Goal: Find contact information: Find contact information

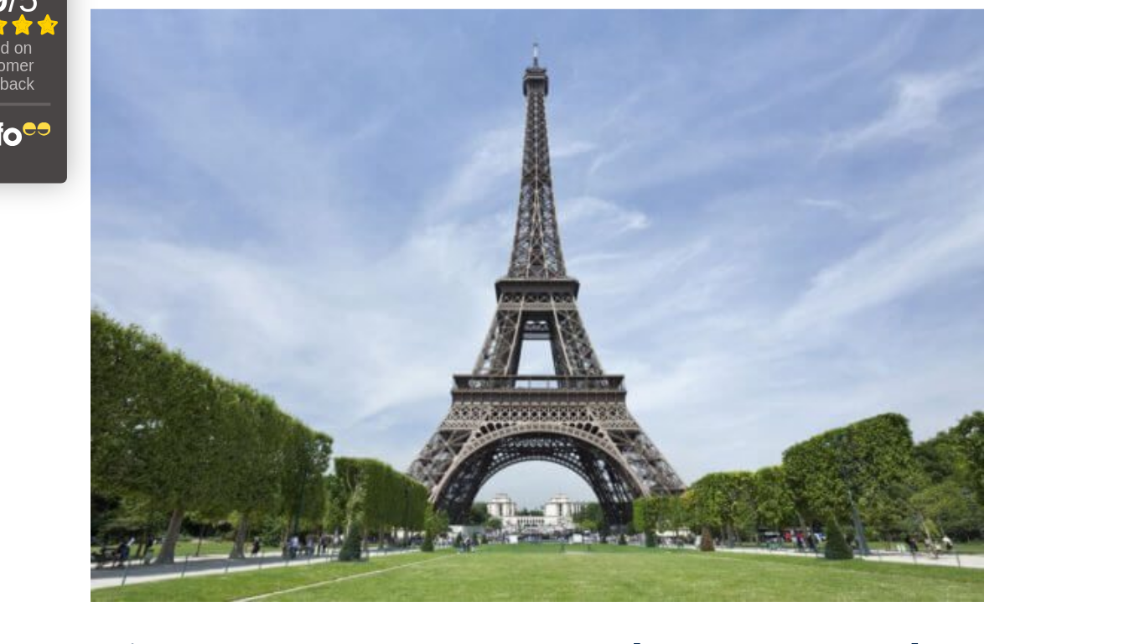
scroll to position [52, 0]
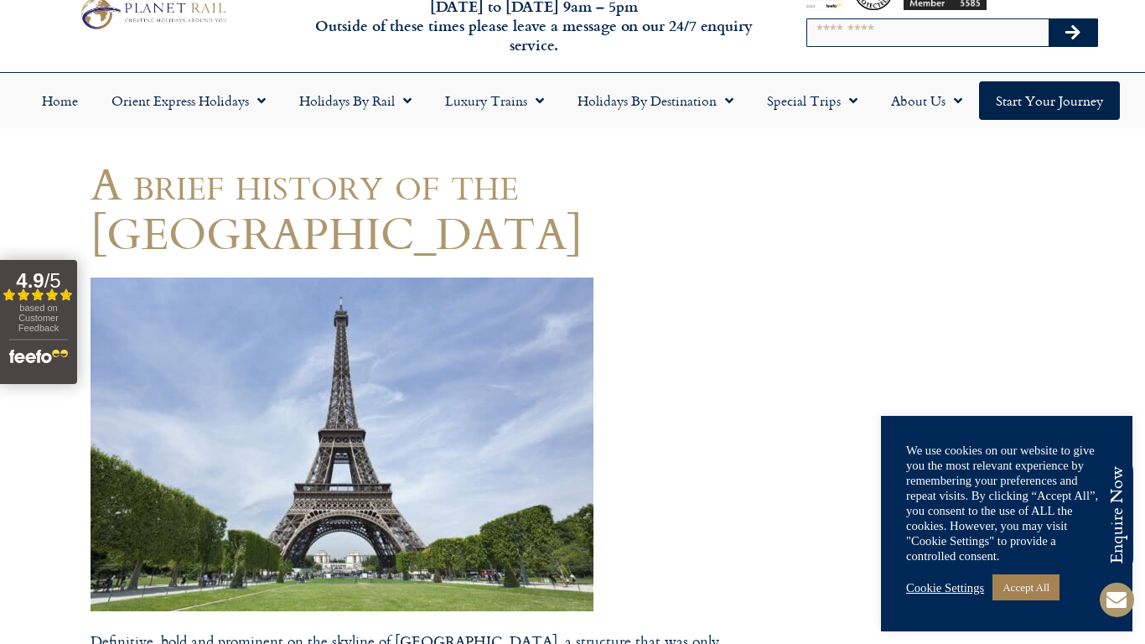
scroll to position [0, 0]
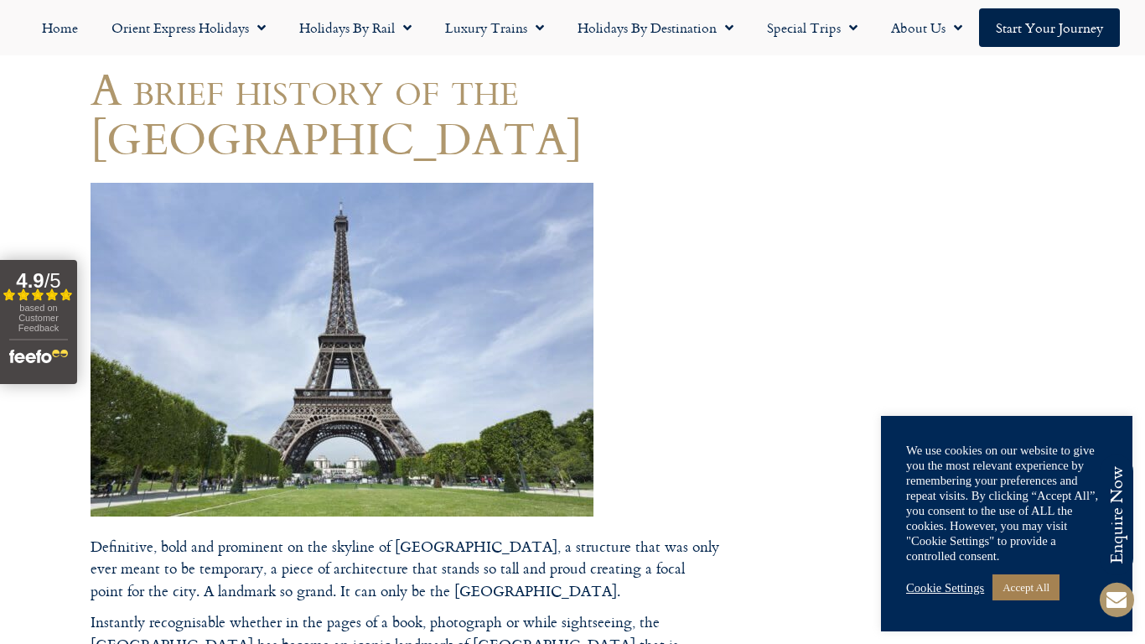
scroll to position [254, 0]
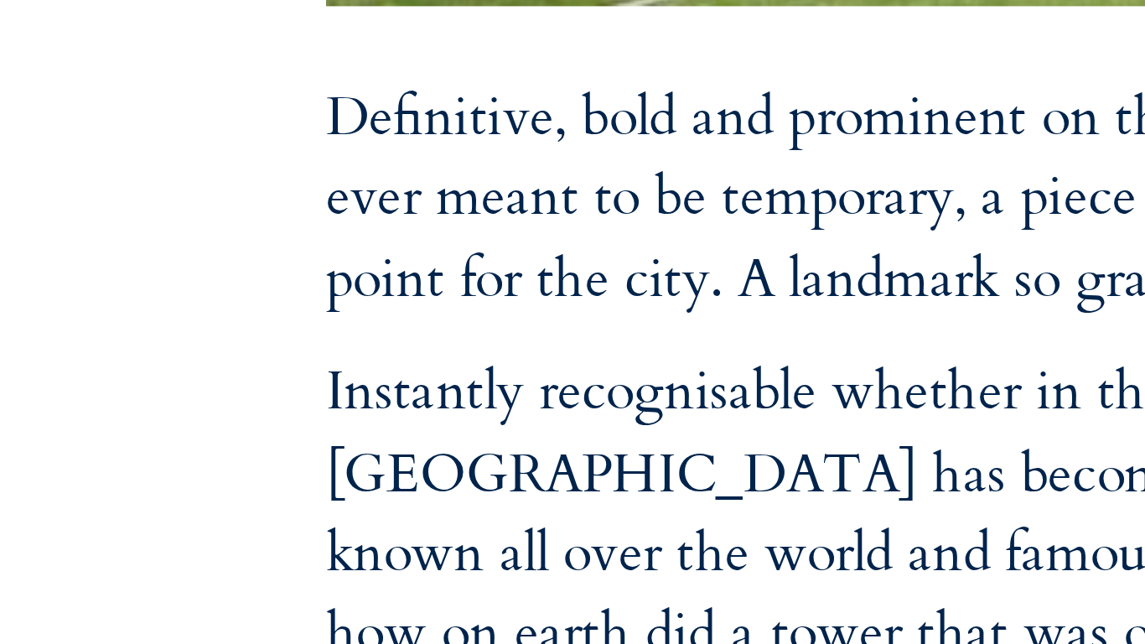
click at [156, 390] on html "Planet Rail Online Enquiry Please enter your details below, together with your …" at bounding box center [572, 68] width 1145 height 644
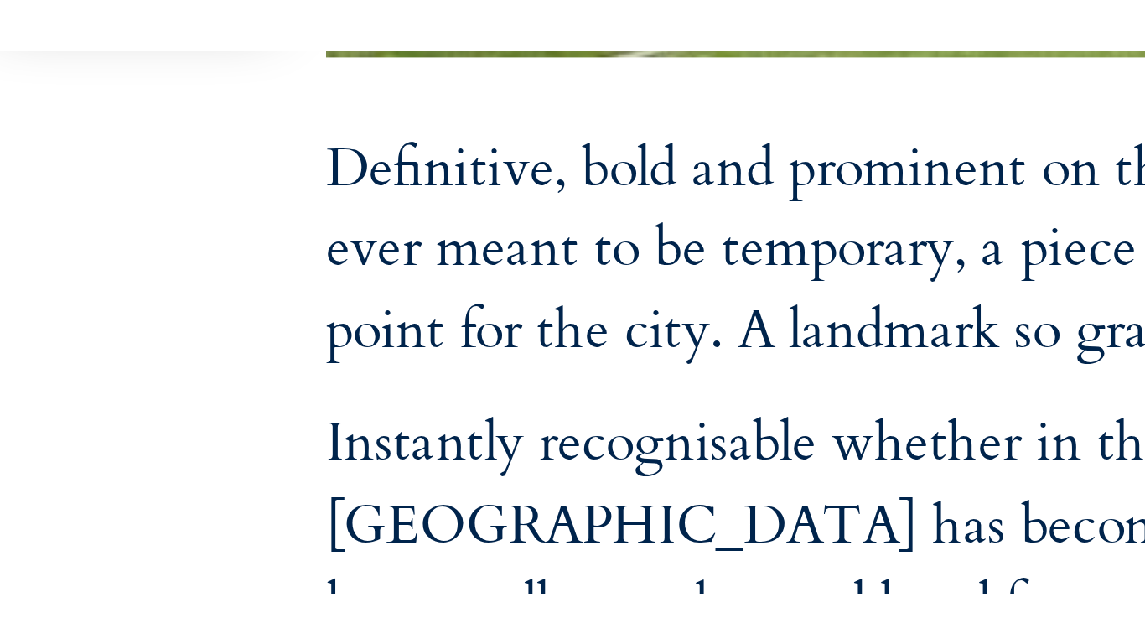
scroll to position [274, 0]
